Goal: Download file/media

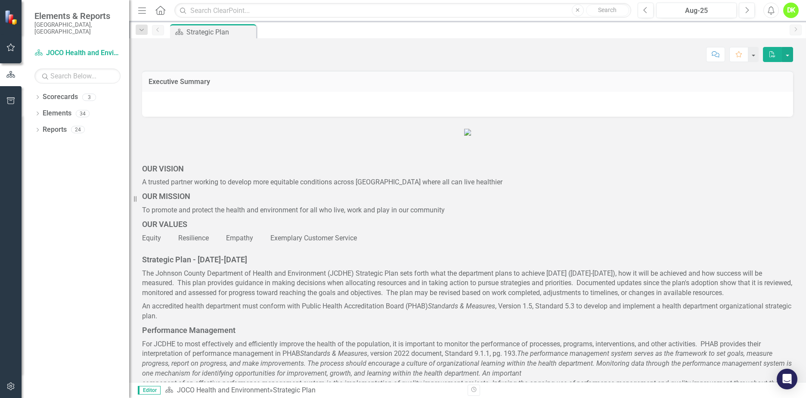
click at [42, 91] on div "Dropdown Scorecards 3" at bounding box center [81, 98] width 95 height 16
click at [36, 96] on icon "Dropdown" at bounding box center [37, 98] width 6 height 5
click at [38, 106] on div "Dropdown Scorecards 3 Dropdown JOCO Health and Environment DHE Strategic Scorec…" at bounding box center [81, 106] width 95 height 33
click at [41, 111] on icon "Dropdown" at bounding box center [42, 113] width 6 height 5
click at [91, 141] on link "DHE Dept Operations PM Scorecard" at bounding box center [92, 146] width 73 height 10
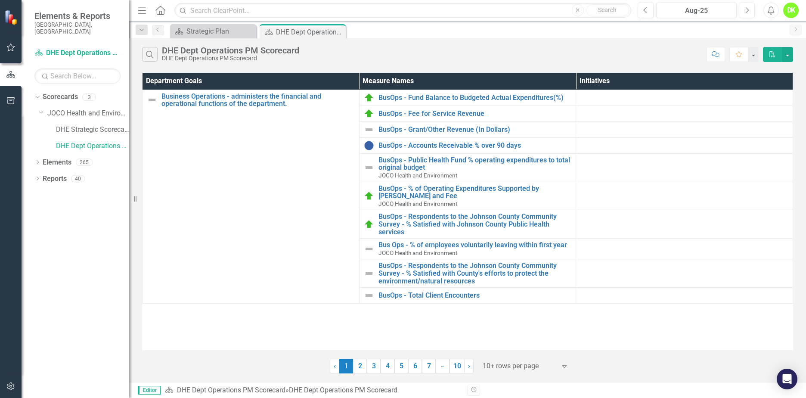
click at [363, 366] on link "2" at bounding box center [360, 366] width 14 height 15
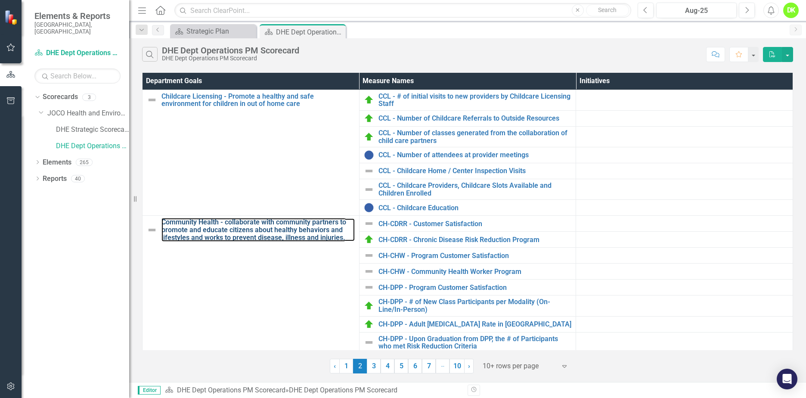
click at [295, 232] on link "Community Health - collaborate with community partners to promote and educate c…" at bounding box center [258, 229] width 193 height 23
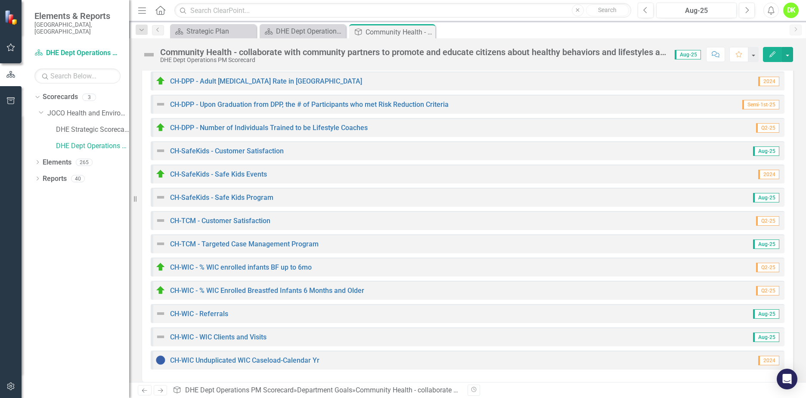
scroll to position [302, 0]
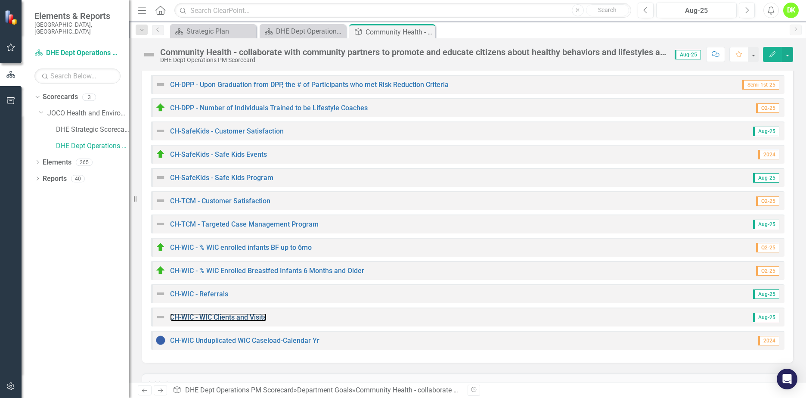
click at [225, 317] on link "CH-WIC - WIC Clients and Visits" at bounding box center [218, 317] width 96 height 8
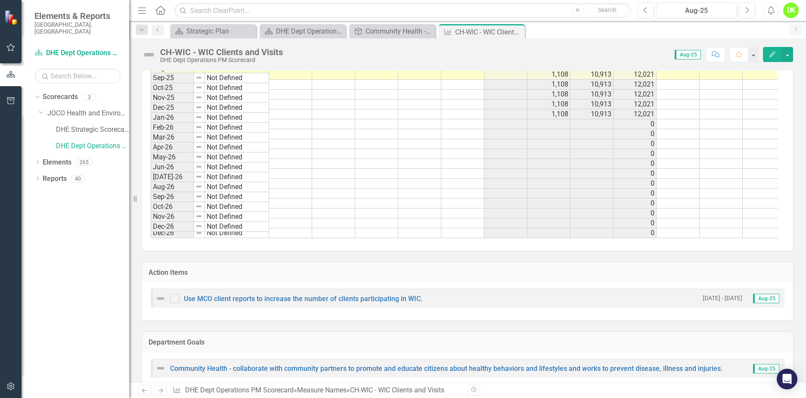
scroll to position [603, 0]
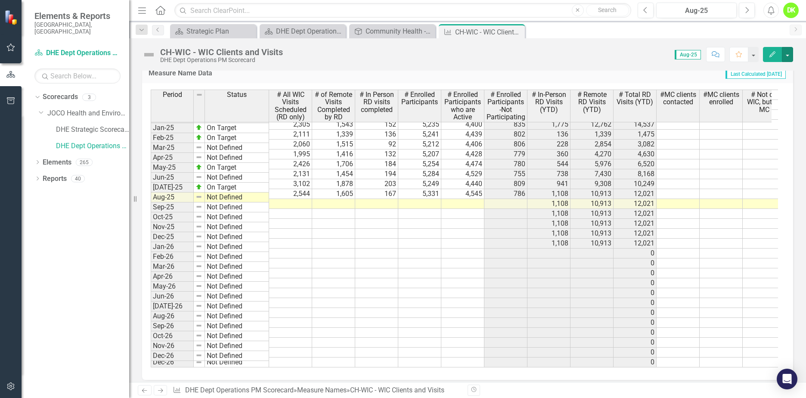
click at [789, 55] on button "button" at bounding box center [787, 54] width 11 height 15
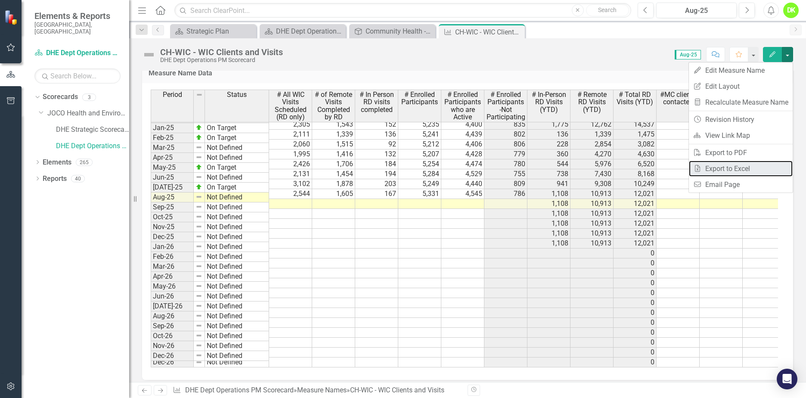
click at [741, 169] on link "Excel Export to Excel" at bounding box center [741, 169] width 104 height 16
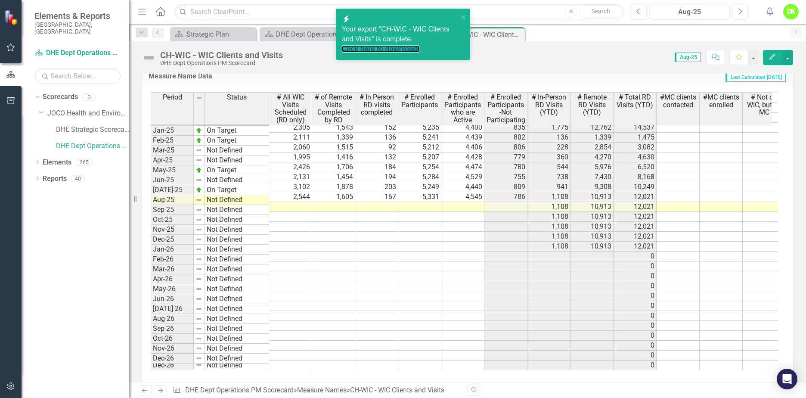
click at [391, 45] on link "Click here to download." at bounding box center [381, 48] width 78 height 7
